Goal: Answer question/provide support

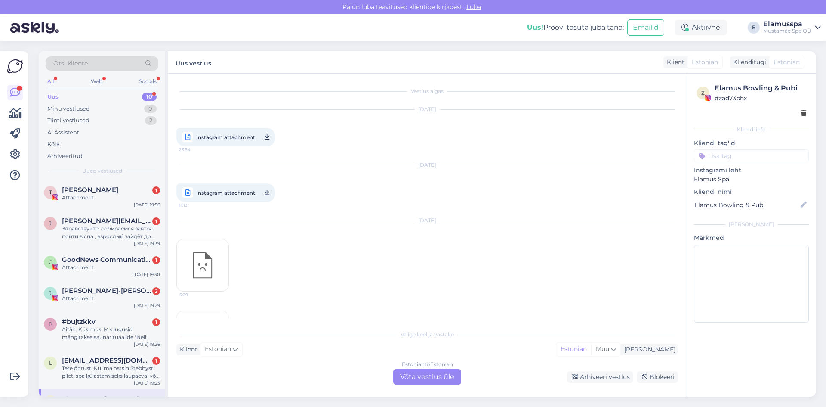
scroll to position [380, 0]
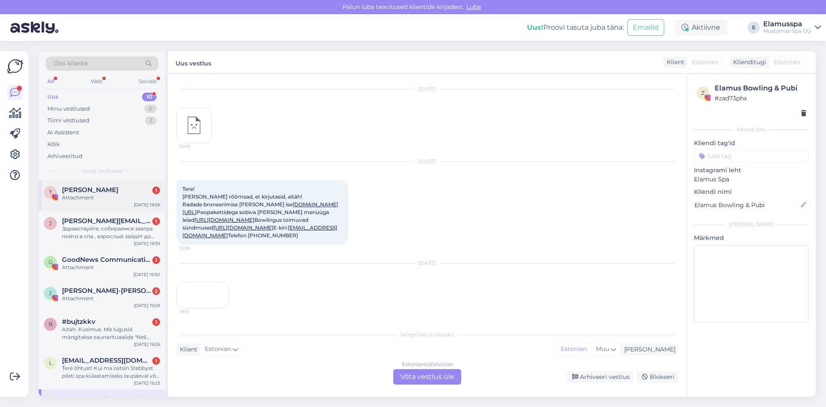
click at [134, 194] on div "Attachment" at bounding box center [111, 198] width 98 height 8
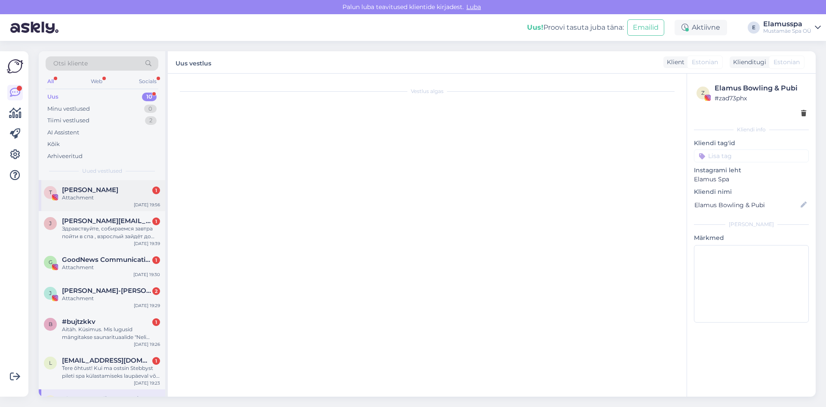
scroll to position [0, 0]
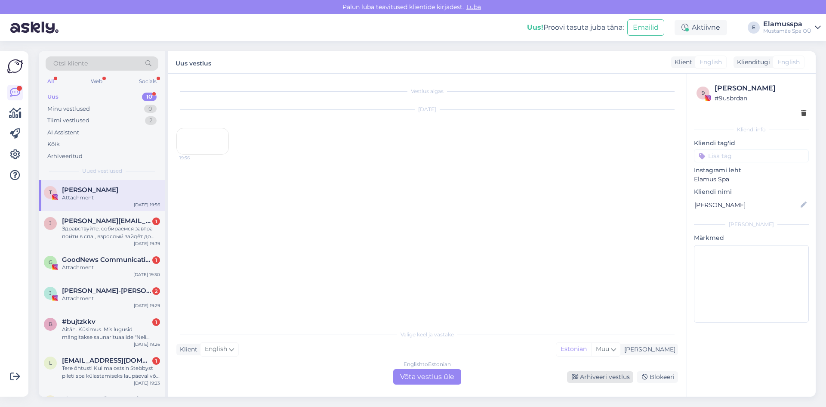
click at [598, 379] on div "Arhiveeri vestlus" at bounding box center [600, 377] width 66 height 12
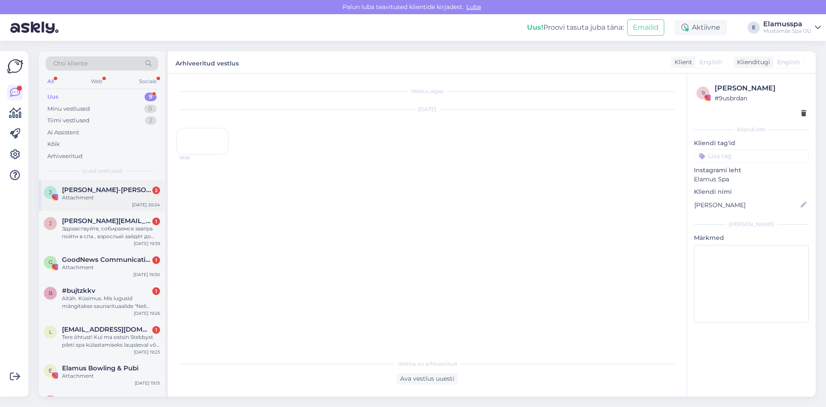
click at [109, 192] on span "[PERSON_NAME]-[PERSON_NAME]" at bounding box center [106, 190] width 89 height 8
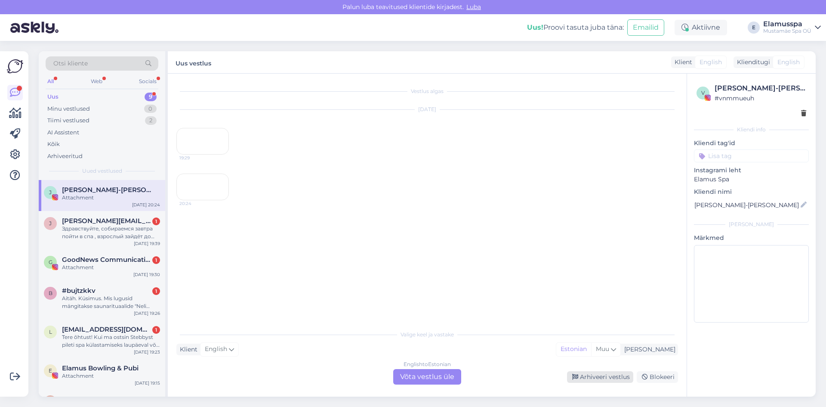
click at [581, 380] on div "Arhiveeri vestlus" at bounding box center [600, 377] width 66 height 12
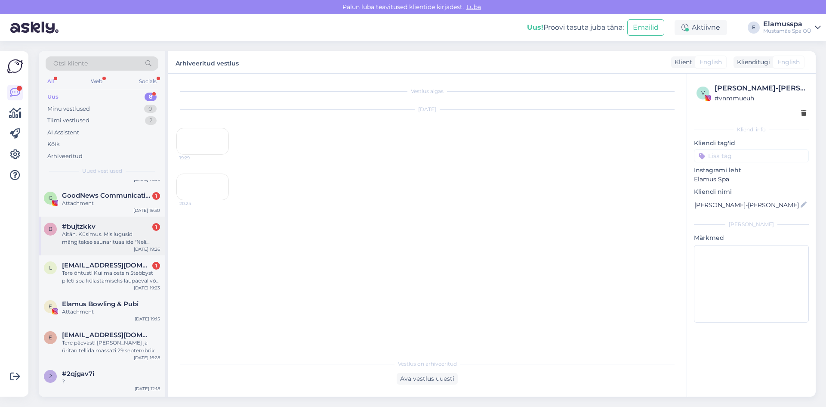
scroll to position [62, 0]
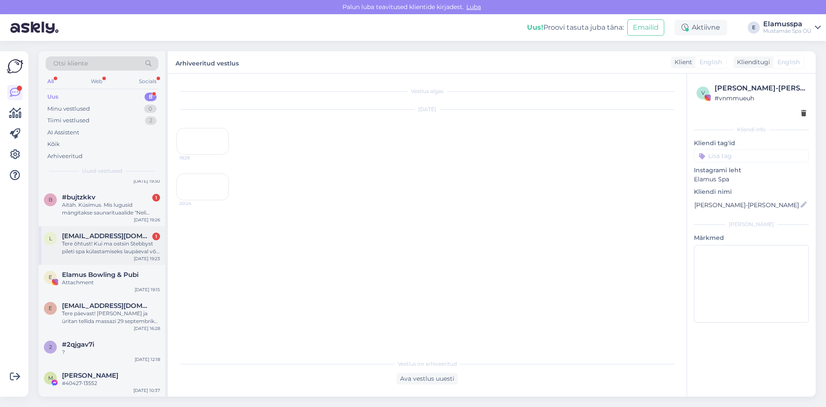
click at [125, 251] on div "Tere õhtust! Kui ma ostsin Stebbyst pileti spa külastamiseks laupäeval või püha…" at bounding box center [111, 247] width 98 height 15
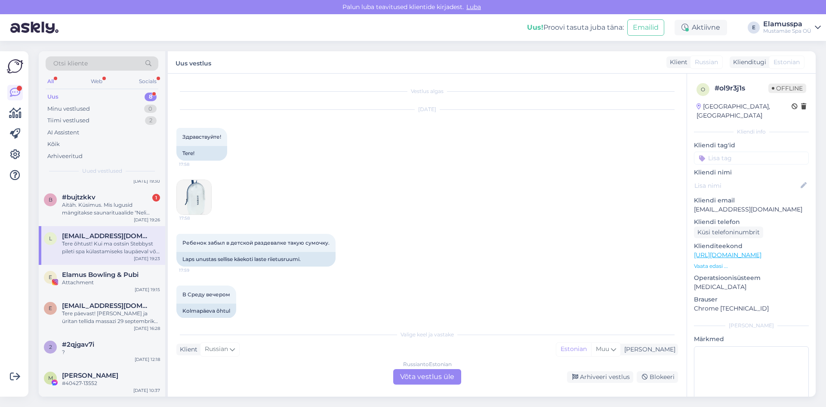
scroll to position [625, 0]
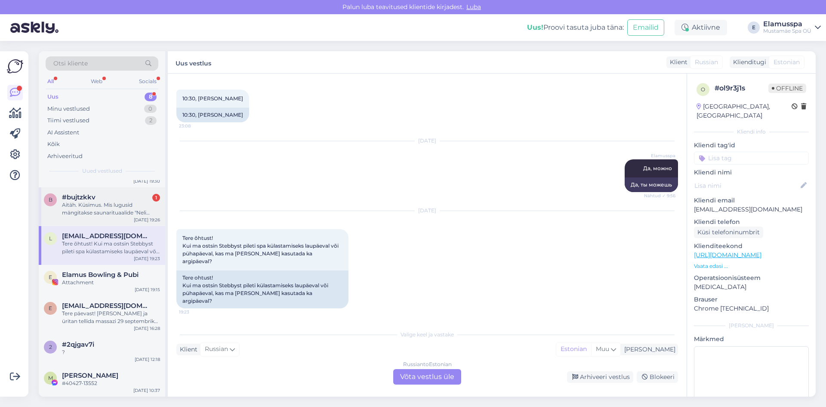
click at [128, 208] on div "Aitäh. Küsimus. Mis lugusid mängitakse saunarituaalide "Neli aastaaega" ja "Vih…" at bounding box center [111, 208] width 98 height 15
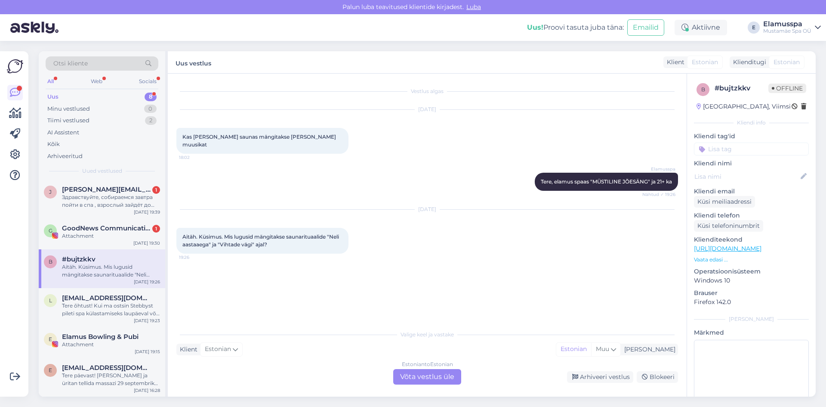
scroll to position [0, 0]
click at [132, 241] on div "G GoodNews Communication 1 Attachment [DATE] 19:30" at bounding box center [102, 234] width 126 height 31
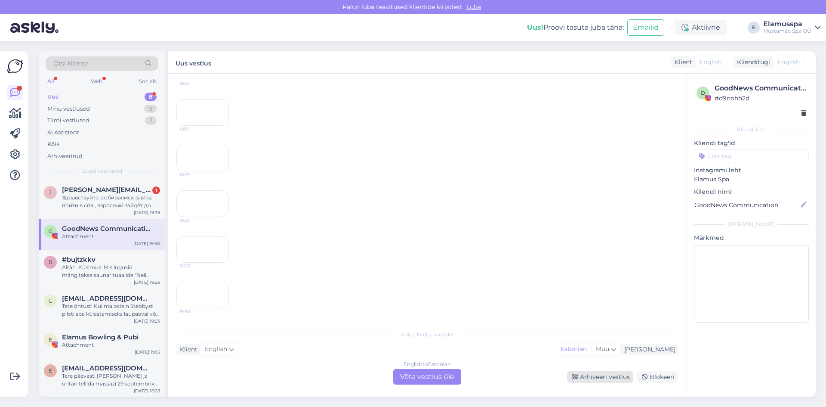
scroll to position [2582, 0]
click at [592, 379] on div "Arhiveeri vestlus" at bounding box center [600, 377] width 66 height 12
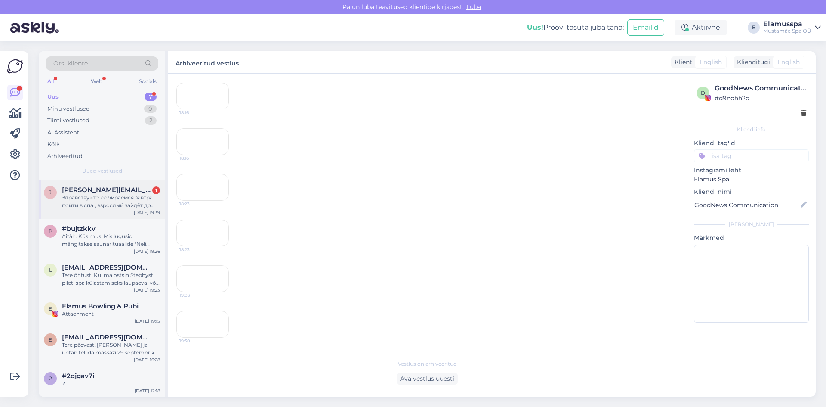
click at [138, 207] on div "Здравствуйте, собираемся завтра пойти в спа , взрослый зайдёт до 14.00, а ребен…" at bounding box center [111, 201] width 98 height 15
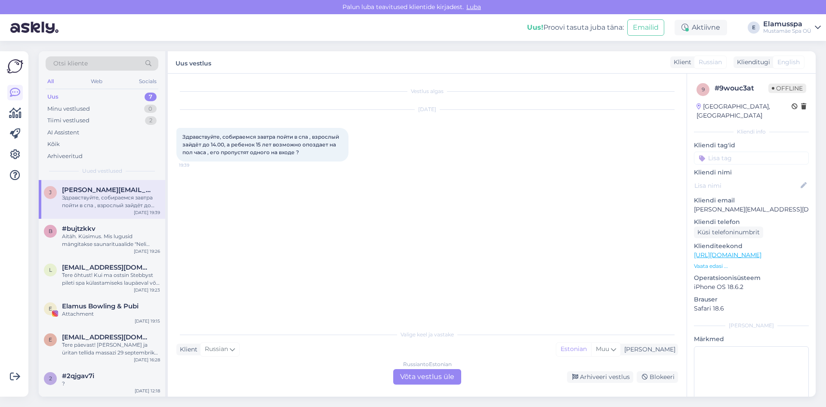
click at [413, 371] on div "Russian to Estonian Võta vestlus üle" at bounding box center [427, 376] width 68 height 15
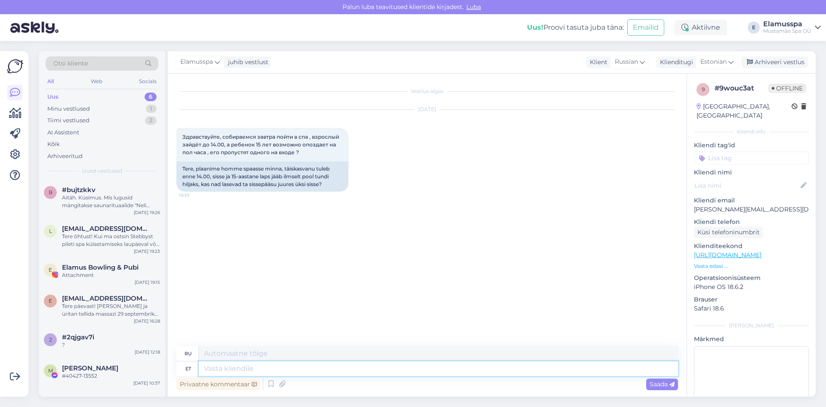
click at [296, 374] on textarea at bounding box center [438, 368] width 479 height 15
type textarea "Здравствуйте, да"
click at [776, 59] on div "Arhiveeri vestlus" at bounding box center [775, 62] width 66 height 12
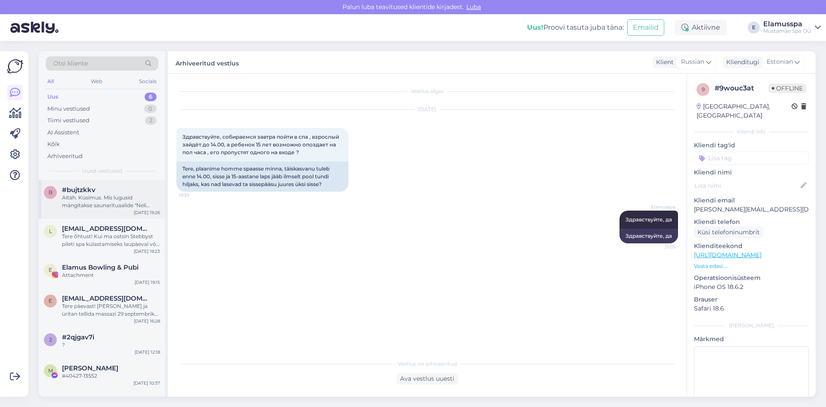
click at [135, 203] on div "Aitäh. Küsimus. Mis lugusid mängitakse saunarituaalide "Neli aastaaega" ja "Vih…" at bounding box center [111, 201] width 98 height 15
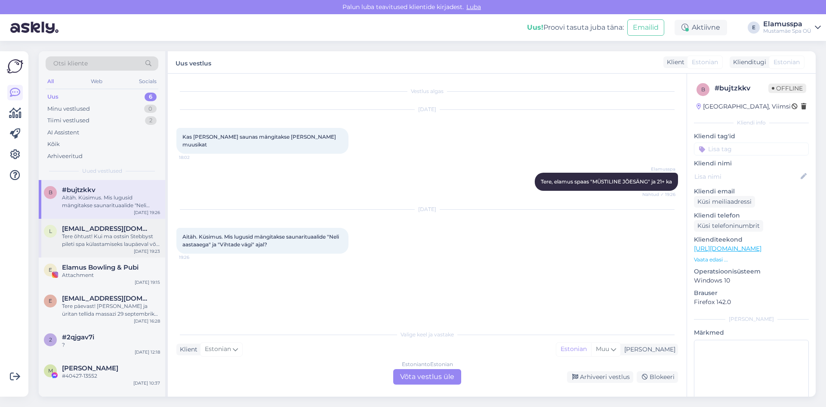
click at [123, 228] on span "[EMAIL_ADDRESS][DOMAIN_NAME]" at bounding box center [106, 229] width 89 height 8
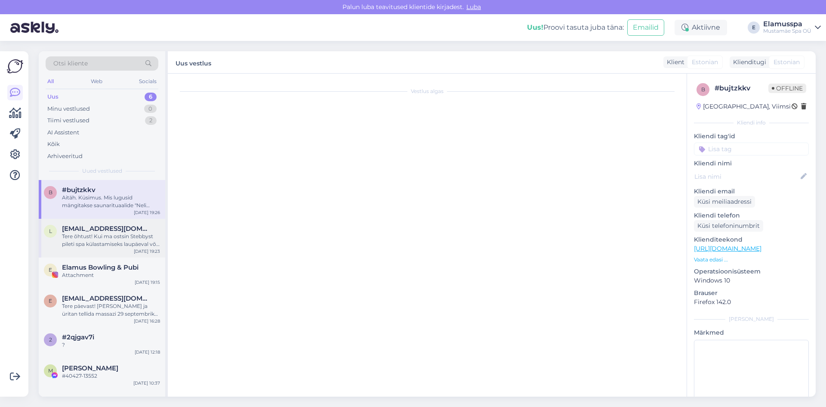
scroll to position [625, 0]
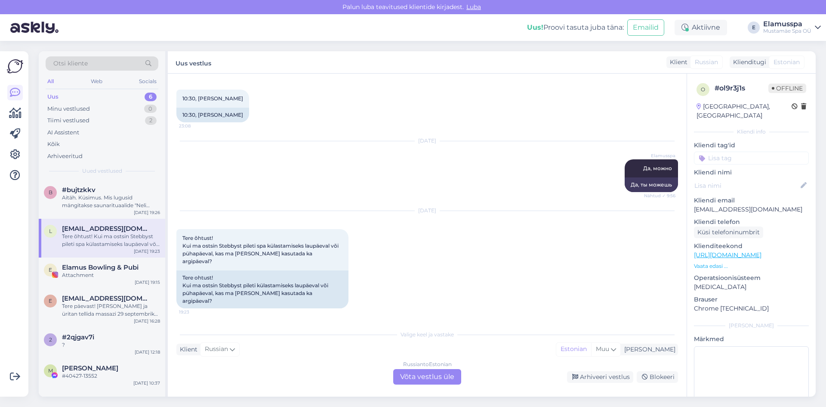
click at [415, 374] on div "Russian to Estonian Võta vestlus üle" at bounding box center [427, 376] width 68 height 15
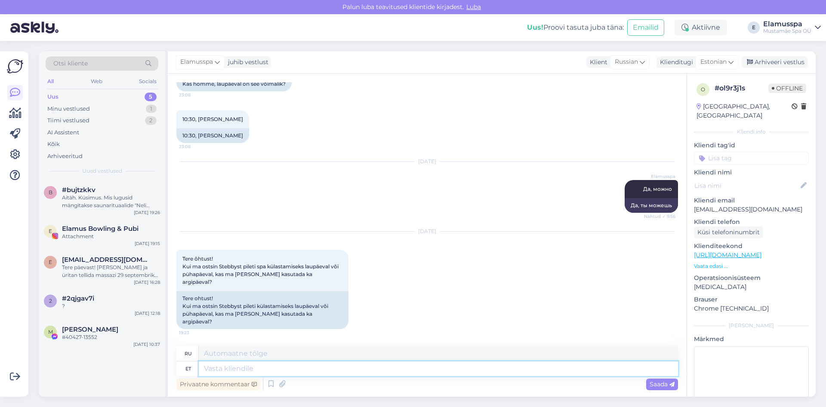
click at [380, 373] on textarea at bounding box center [438, 368] width 479 height 15
type textarea "Jah"
type textarea "Да"
type textarea "Jah"
click at [650, 380] on span "Saada" at bounding box center [662, 384] width 25 height 8
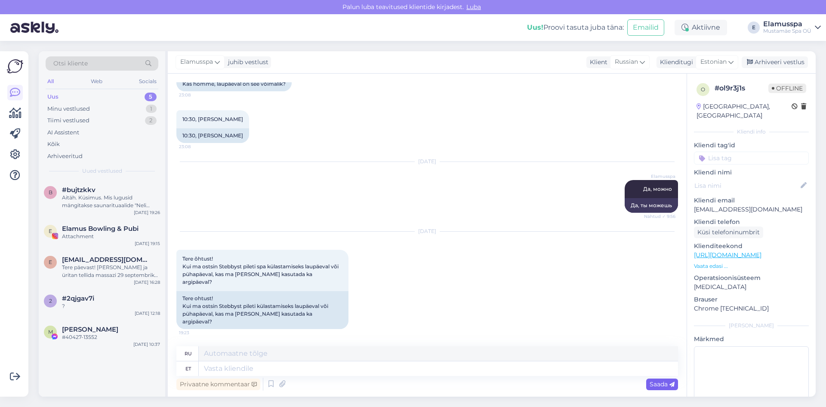
scroll to position [656, 0]
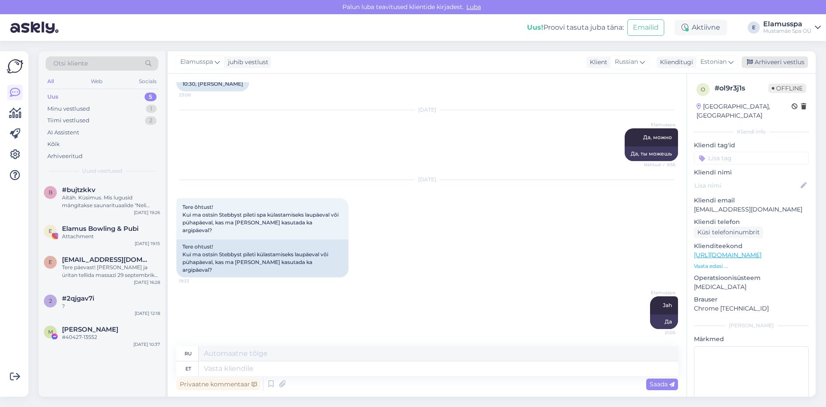
drag, startPoint x: 802, startPoint y: 55, endPoint x: 798, endPoint y: 61, distance: 7.4
click at [802, 55] on div "Elamusspa juhib vestlust Klient [DEMOGRAPHIC_DATA] Klienditugi Estonian Arhivee…" at bounding box center [492, 62] width 648 height 22
click at [792, 63] on div "Arhiveeri vestlus" at bounding box center [775, 62] width 66 height 12
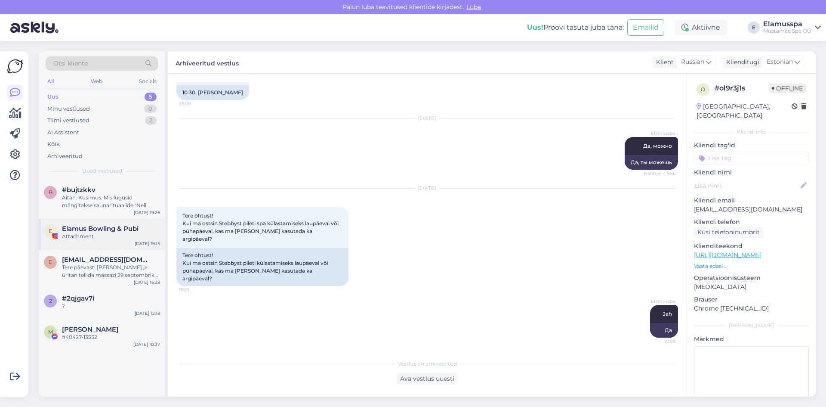
click at [115, 244] on div "E Elamus Bowling & Pubi Attachment [DATE] 19:15" at bounding box center [102, 234] width 126 height 31
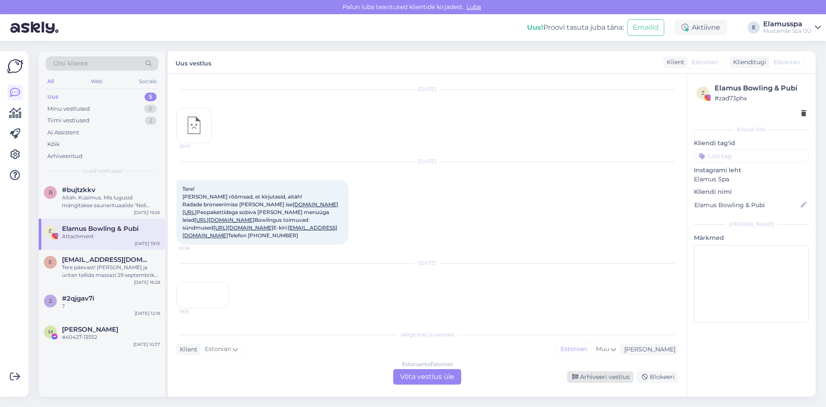
click at [615, 371] on div "Arhiveeri vestlus" at bounding box center [600, 377] width 66 height 12
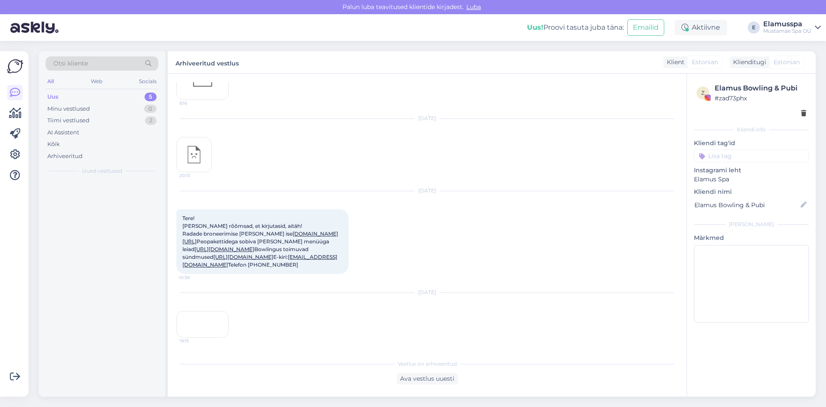
scroll to position [351, 0]
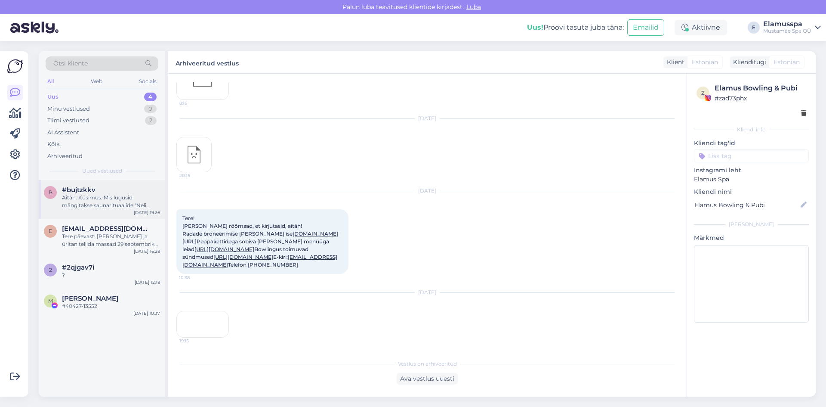
click at [65, 193] on span "#bujtzkkv" at bounding box center [79, 190] width 34 height 8
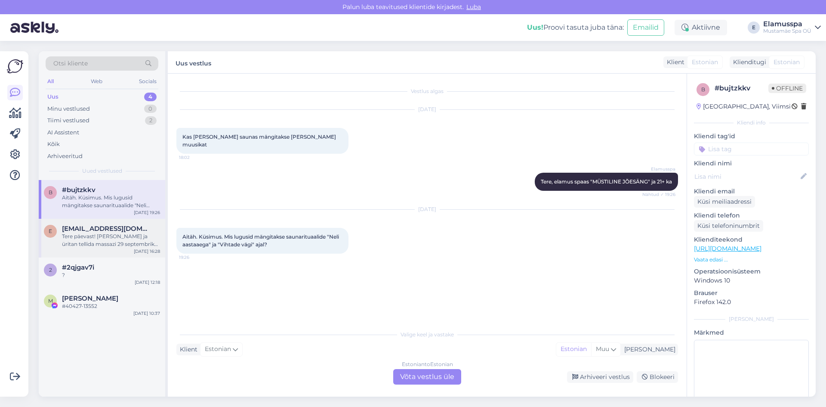
click at [82, 249] on div "e [EMAIL_ADDRESS][DOMAIN_NAME] Tere päevast! [PERSON_NAME] ja üritan tellida ma…" at bounding box center [102, 238] width 126 height 39
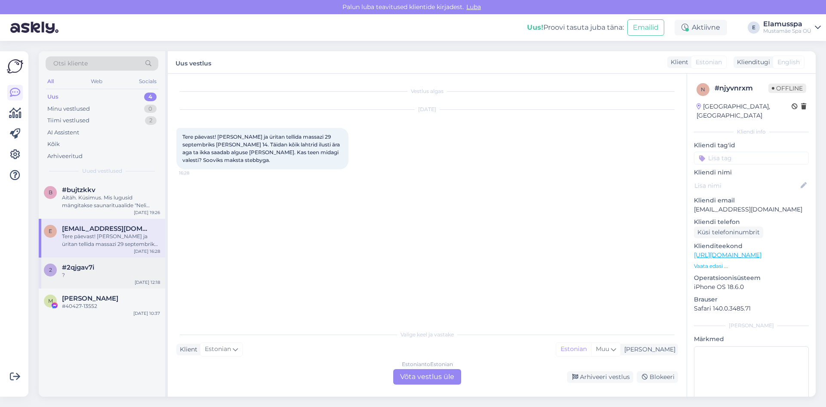
click at [84, 260] on div "2 #2qjgav7i ? [DATE] 12:18" at bounding box center [102, 272] width 126 height 31
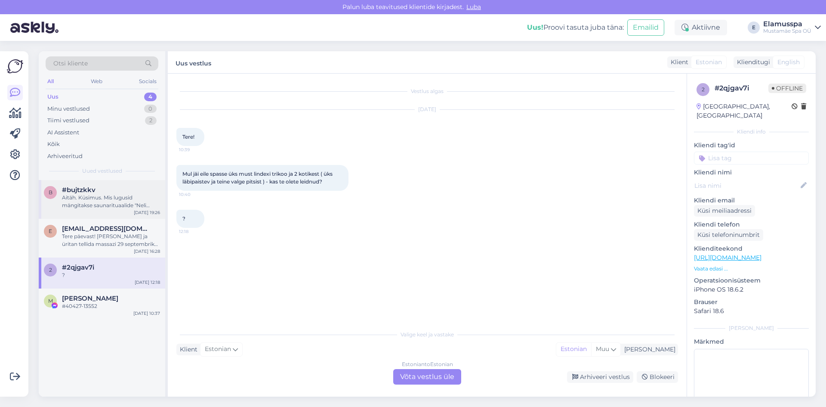
click at [116, 191] on div "#bujtzkkv" at bounding box center [111, 190] width 98 height 8
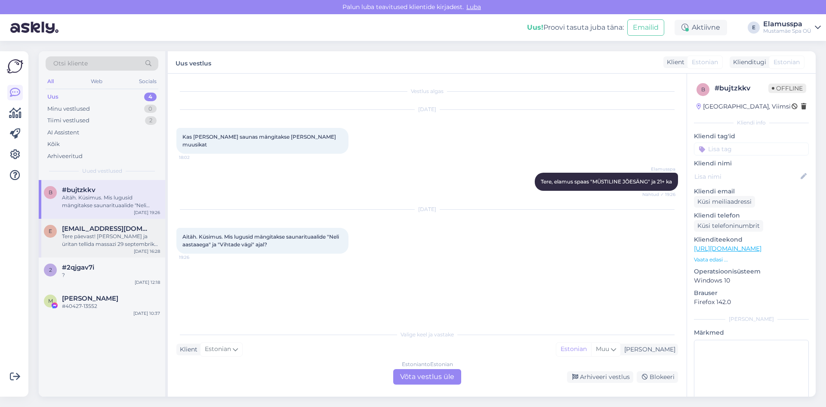
click at [75, 241] on div "Tere päevast! [PERSON_NAME] ja üritan tellida massazi 29 septembriks [PERSON_NA…" at bounding box center [111, 239] width 98 height 15
